Goal: Task Accomplishment & Management: Complete application form

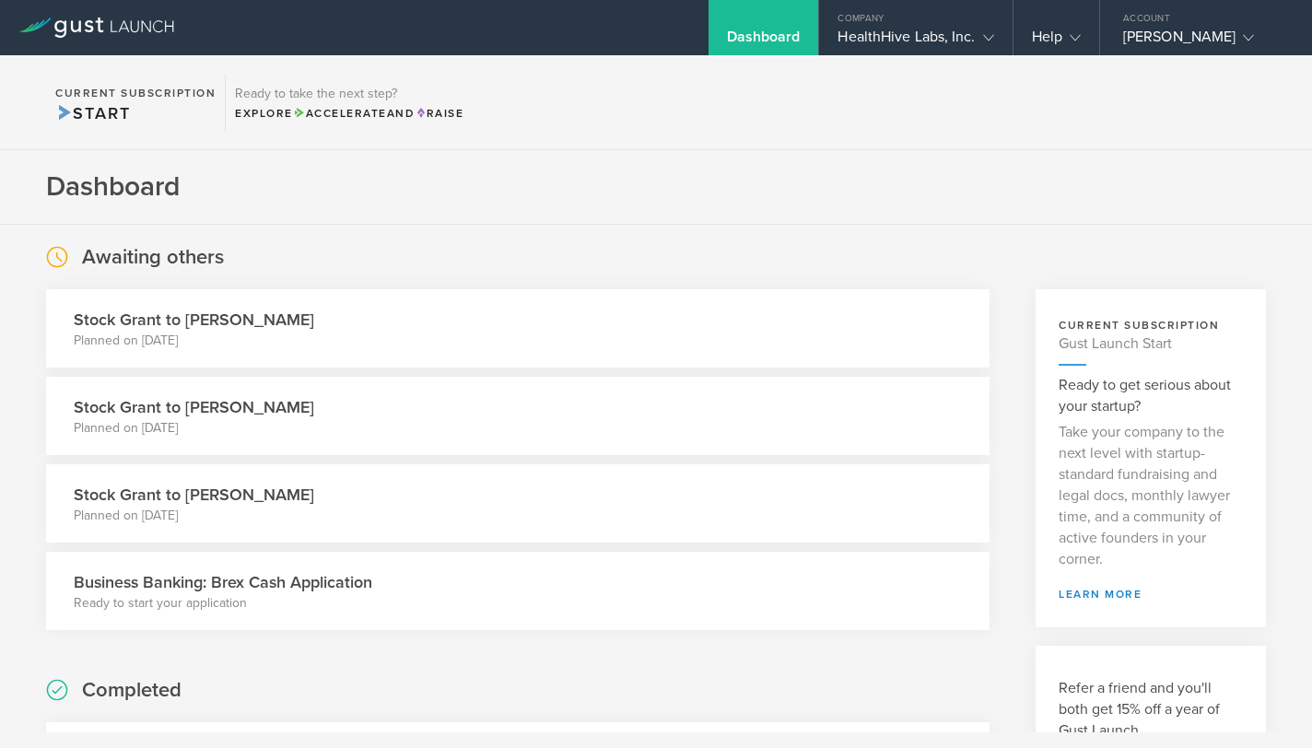
click at [748, 6] on div "Dashboard" at bounding box center [764, 27] width 111 height 55
click at [786, 43] on div "Dashboard" at bounding box center [764, 42] width 74 height 28
click at [62, 36] on icon at bounding box center [60, 29] width 12 height 18
click at [161, 26] on icon at bounding box center [96, 28] width 156 height 20
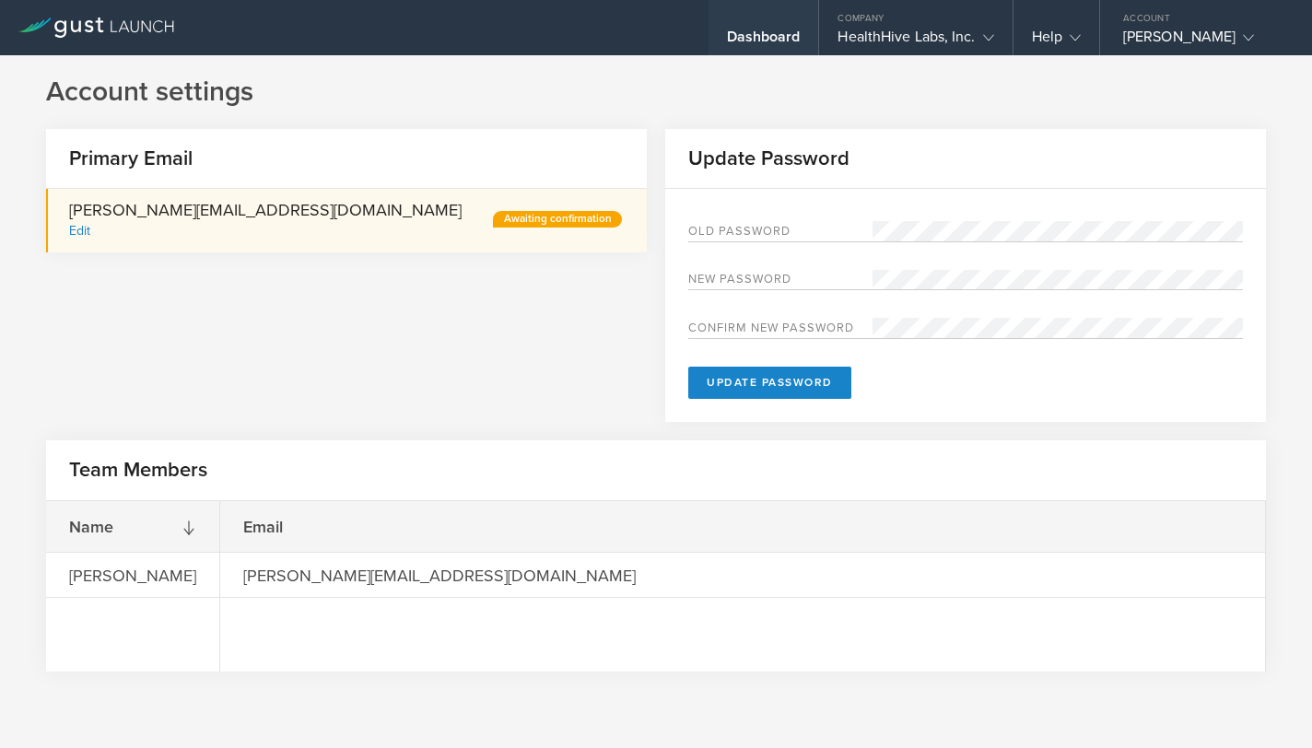
click at [773, 31] on div "Dashboard" at bounding box center [764, 42] width 74 height 28
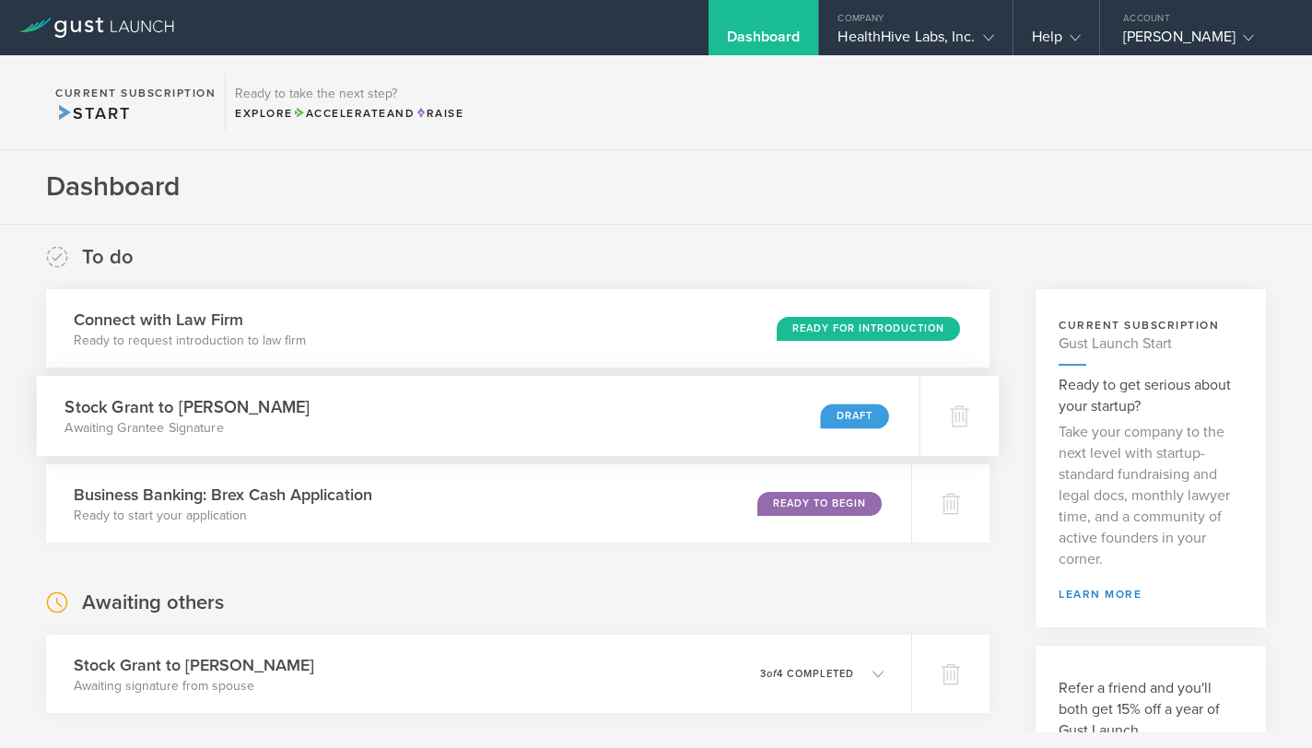
click at [765, 404] on div "Stock Grant to Irene Gathua Awaiting Grantee Signature Draft" at bounding box center [478, 416] width 883 height 80
